Goal: Task Accomplishment & Management: Manage account settings

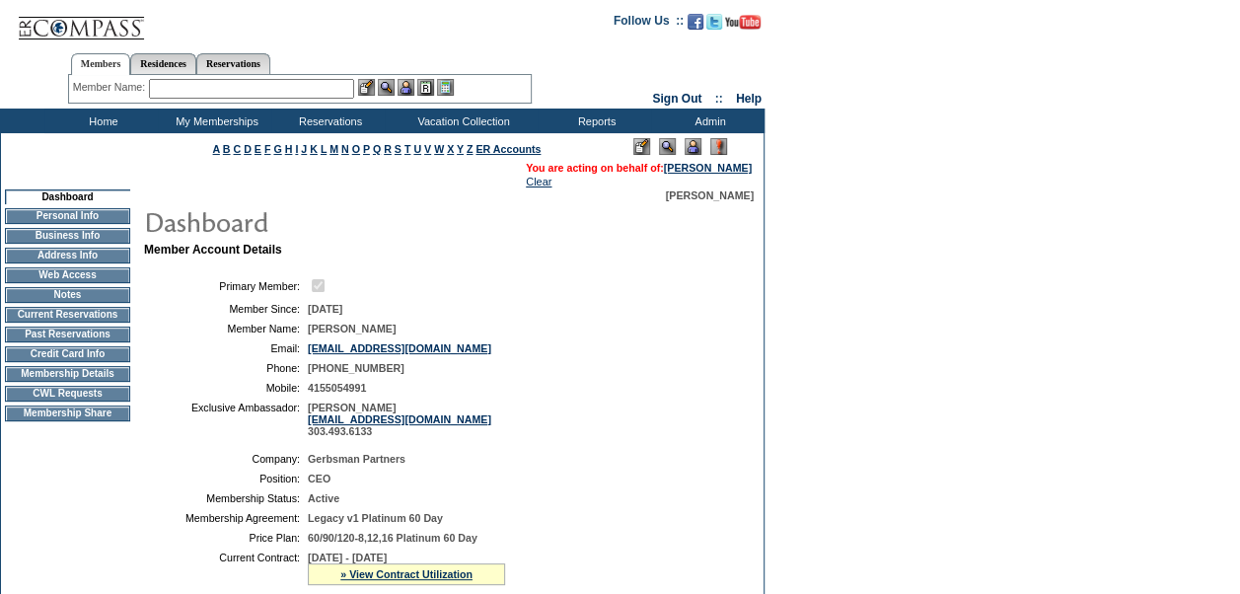
click at [112, 319] on td "Current Reservations" at bounding box center [67, 315] width 125 height 16
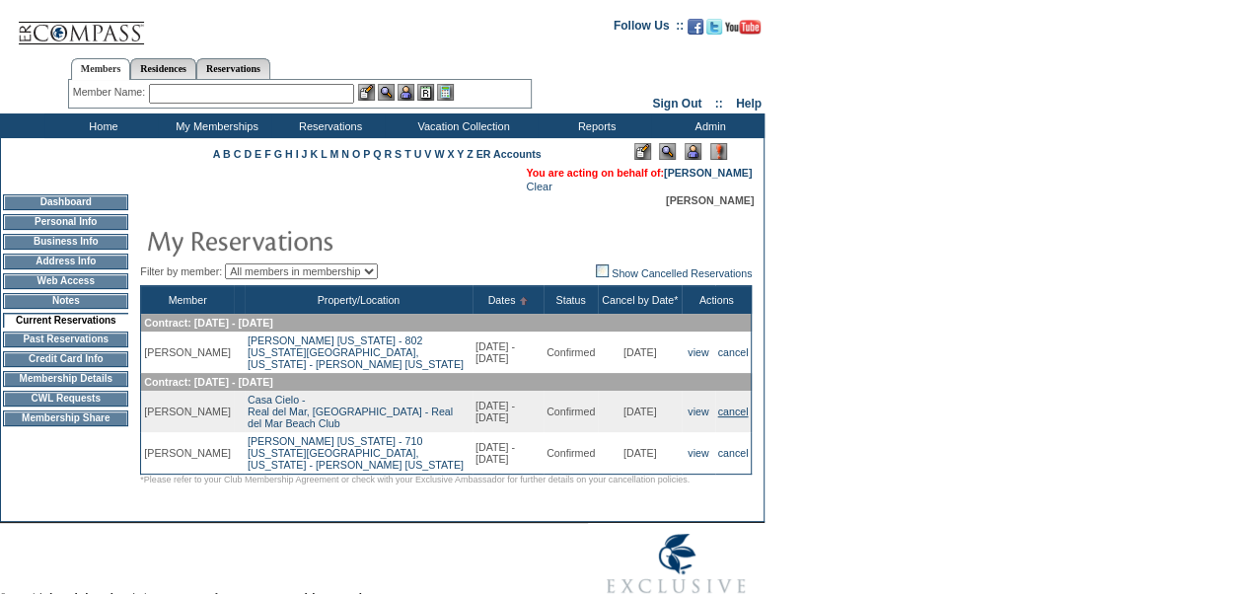
click at [740, 417] on link "cancel" at bounding box center [733, 411] width 31 height 12
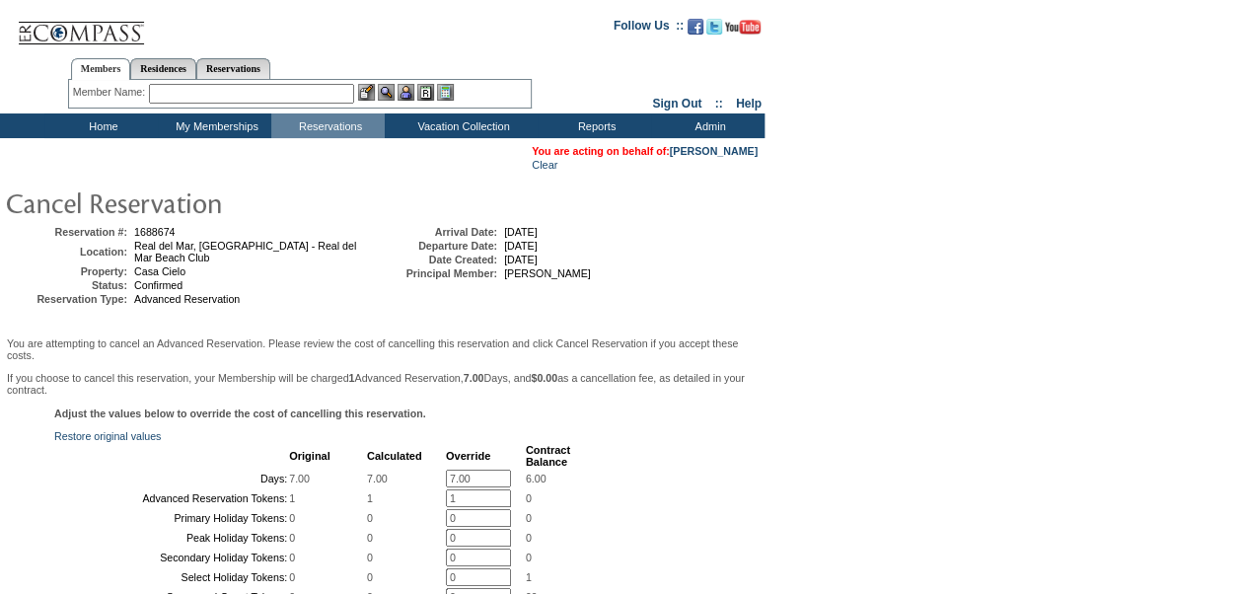
click at [467, 487] on input "7.00" at bounding box center [478, 478] width 65 height 18
type input "0"
drag, startPoint x: 461, startPoint y: 520, endPoint x: 408, endPoint y: 523, distance: 53.3
click at [408, 507] on tr "Advanced Reservation Tokens: 1 1 1 * 0" at bounding box center [313, 498] width 514 height 18
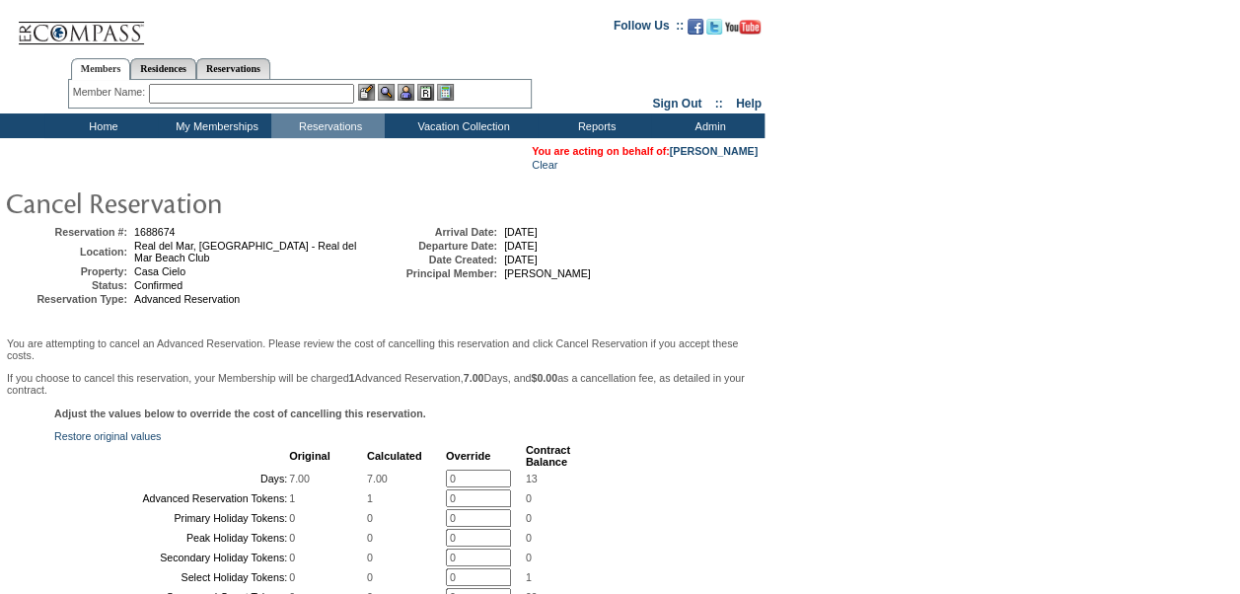
scroll to position [519, 0]
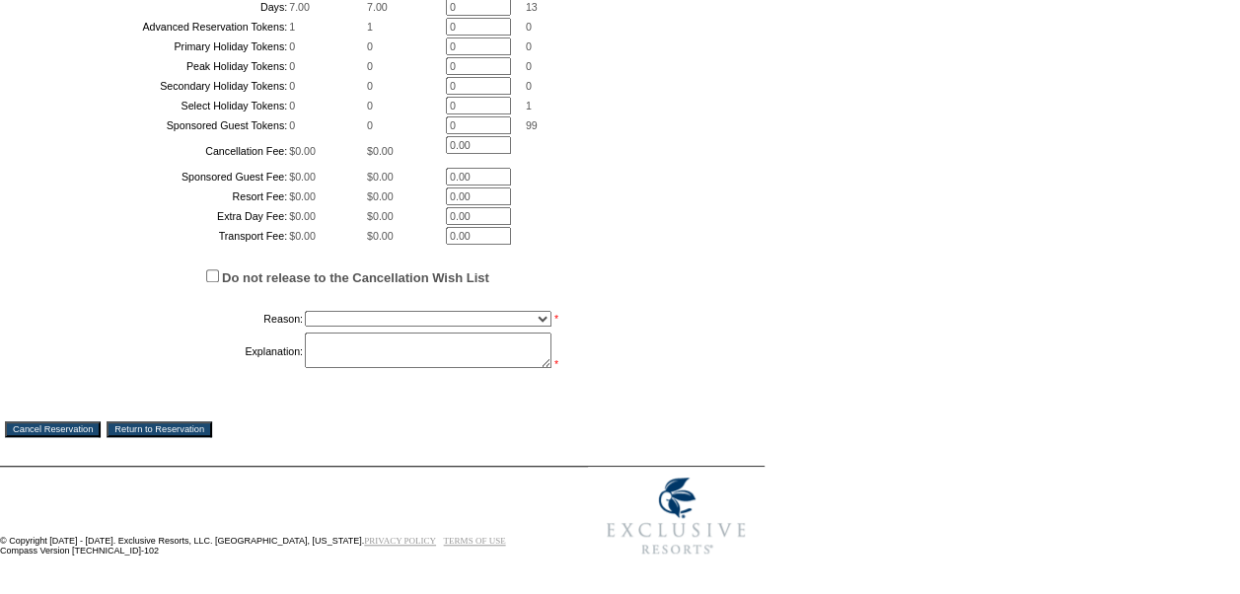
type input "0"
click at [833, 349] on form "Follow Us ::" at bounding box center [616, 49] width 1233 height 1031
click at [529, 326] on select "Creating Continuous Stay Days Booked After Cancellation Experiential / Hotel / …" at bounding box center [428, 319] width 247 height 16
select select "1026"
click at [305, 326] on select "Creating Continuous Stay Days Booked After Cancellation Experiential / Hotel / …" at bounding box center [428, 319] width 247 height 16
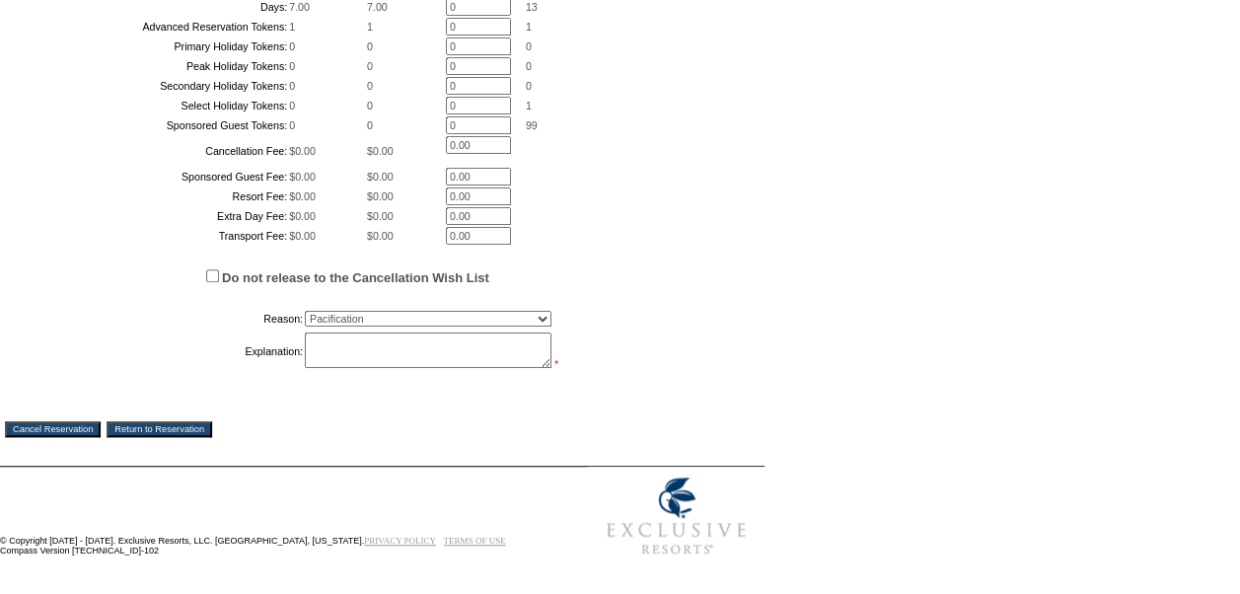
click at [418, 368] on textarea at bounding box center [428, 349] width 247 height 35
click at [522, 368] on textarea "member asked to cancel on 9/27 while I was OOO" at bounding box center [428, 349] width 247 height 35
click at [490, 368] on textarea "member asked to cancel on 9/27 ([DATE]) while I was OOO" at bounding box center [428, 349] width 247 height 35
type textarea "member asked to cancel on 9/27 ([DATE]) while I was OOO. This was the cancel by…"
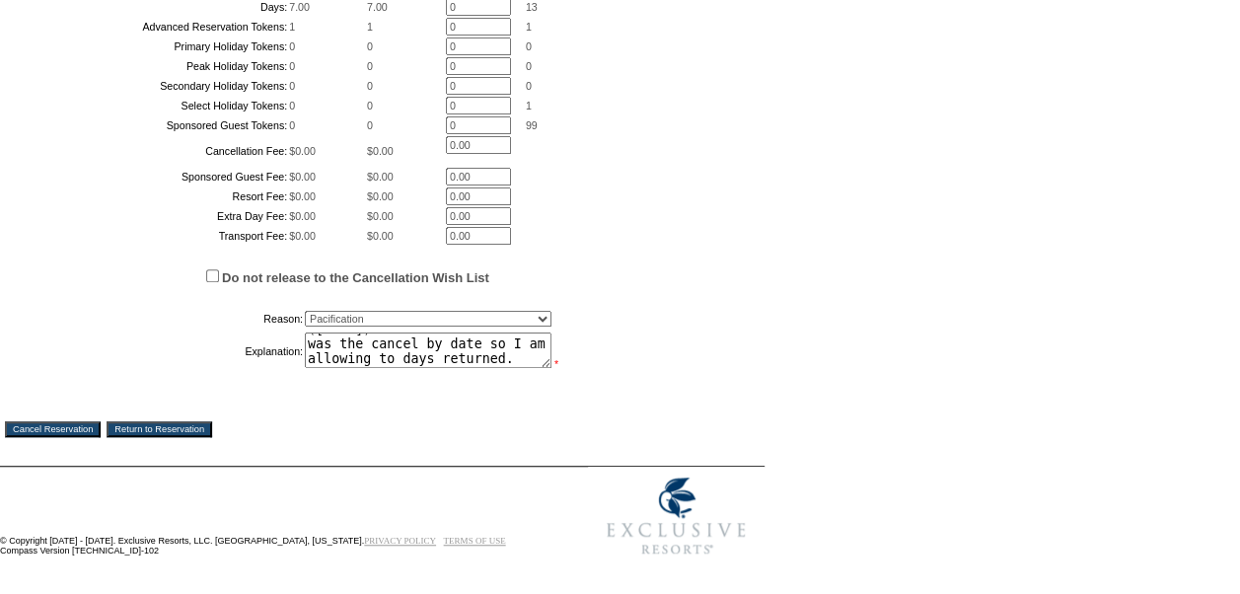
click at [81, 427] on input "Cancel Reservation" at bounding box center [53, 429] width 96 height 16
